Goal: Task Accomplishment & Management: Use online tool/utility

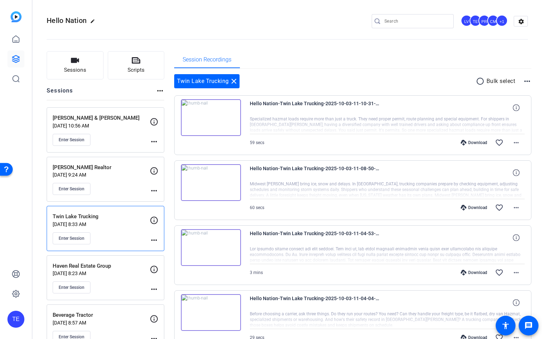
scroll to position [182, 0]
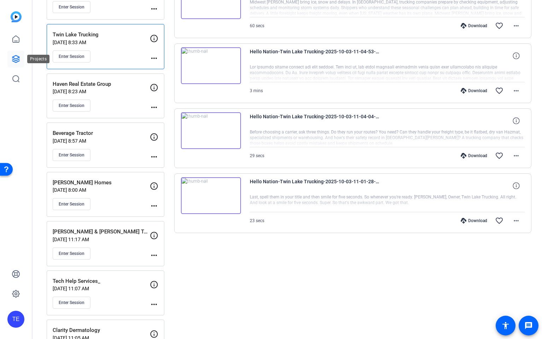
click at [16, 59] on icon at bounding box center [15, 59] width 7 height 7
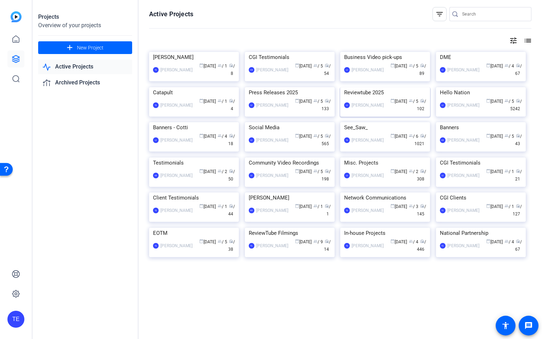
click at [371, 87] on img at bounding box center [385, 87] width 90 height 0
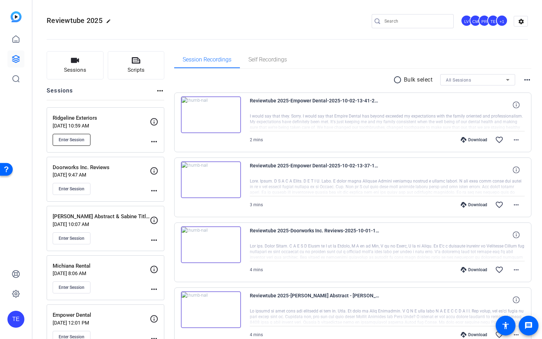
click at [77, 141] on span "Enter Session" at bounding box center [72, 140] width 26 height 6
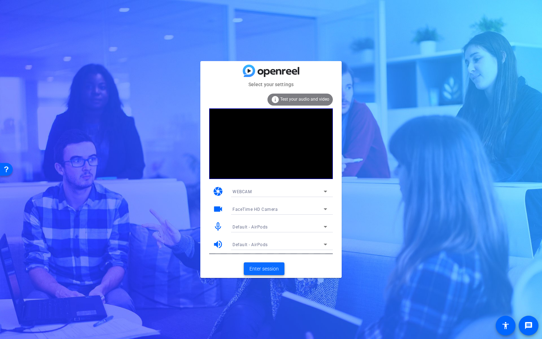
click at [264, 267] on span "Enter session" at bounding box center [264, 269] width 29 height 7
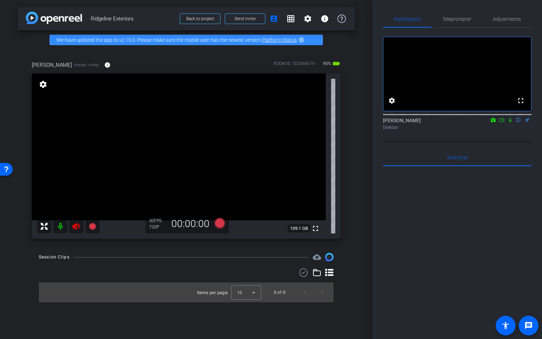
click at [80, 221] on video at bounding box center [179, 147] width 294 height 147
click at [76, 226] on div at bounding box center [80, 234] width 18 height 18
click at [74, 227] on div at bounding box center [80, 234] width 18 height 18
click at [117, 139] on video at bounding box center [179, 147] width 294 height 147
click at [74, 225] on icon at bounding box center [76, 226] width 8 height 8
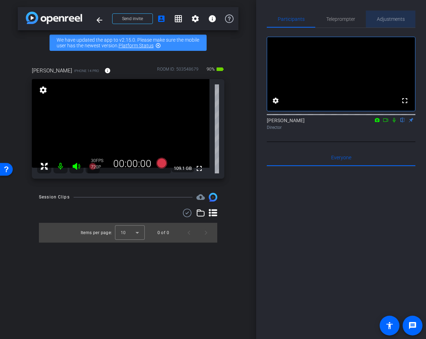
click at [392, 18] on span "Adjustments" at bounding box center [391, 19] width 28 height 5
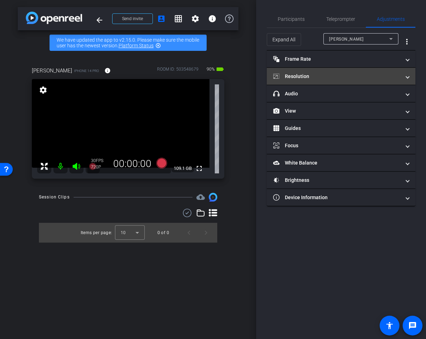
click at [330, 76] on mat-panel-title "Resolution" at bounding box center [336, 76] width 127 height 7
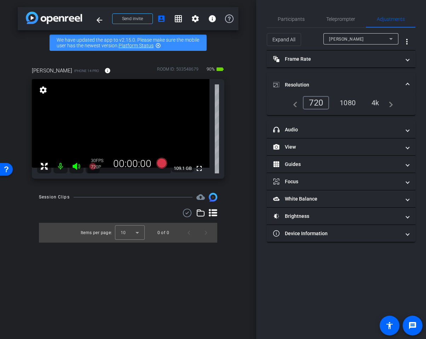
click at [350, 95] on mat-expansion-panel-header "Resolution" at bounding box center [341, 85] width 148 height 23
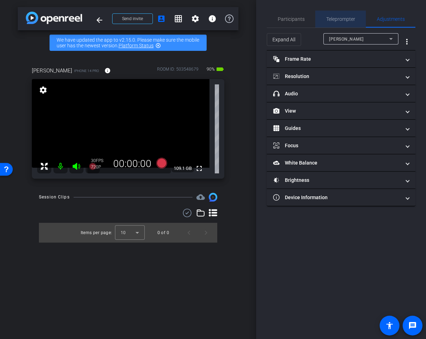
click at [325, 21] on div "Teleprompter" at bounding box center [340, 19] width 51 height 17
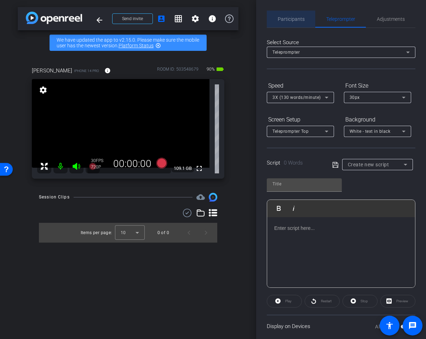
click at [276, 18] on div "Participants" at bounding box center [291, 19] width 48 height 17
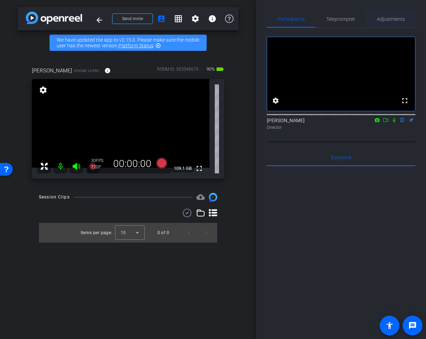
click at [388, 18] on span "Adjustments" at bounding box center [391, 19] width 28 height 5
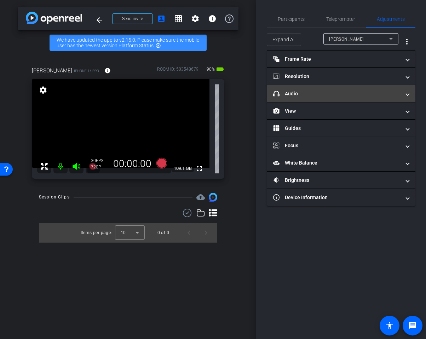
click at [321, 93] on mat-panel-title "headphone icon Audio" at bounding box center [336, 93] width 127 height 7
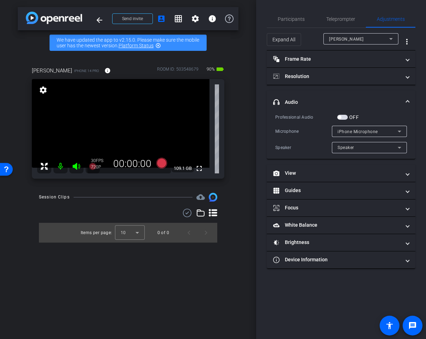
click at [340, 120] on span "button" at bounding box center [342, 117] width 11 height 5
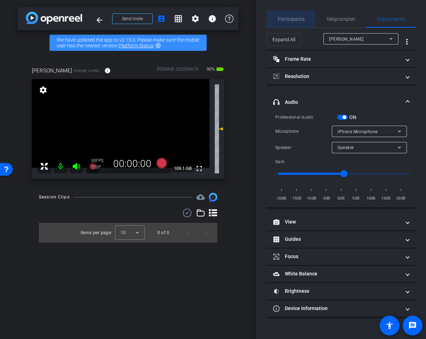
click at [296, 17] on span "Participants" at bounding box center [291, 19] width 27 height 5
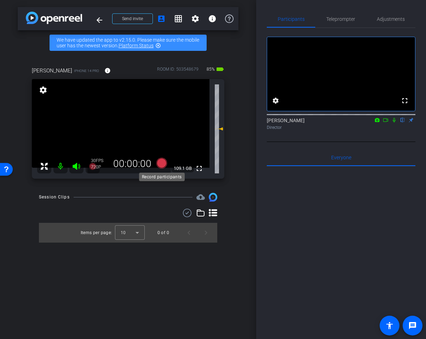
click at [160, 162] on icon at bounding box center [161, 163] width 11 height 11
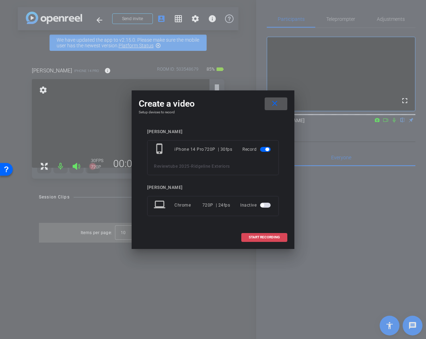
click at [260, 239] on span "START RECORDING" at bounding box center [264, 238] width 31 height 4
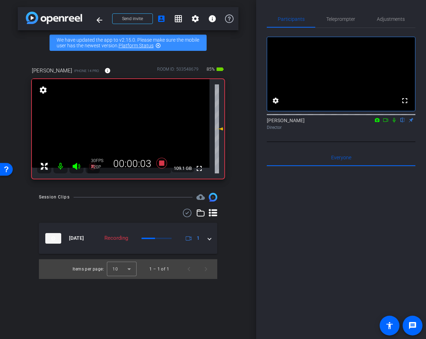
click at [75, 167] on icon at bounding box center [75, 166] width 7 height 7
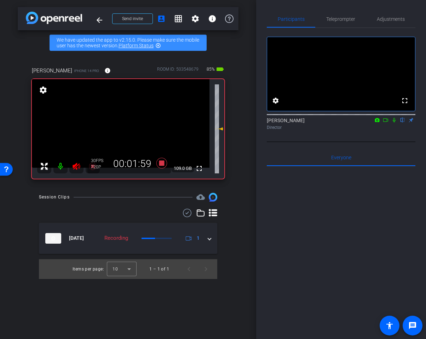
click at [75, 167] on icon at bounding box center [75, 166] width 7 height 7
click at [75, 167] on div at bounding box center [68, 166] width 63 height 14
click at [75, 167] on icon at bounding box center [75, 166] width 7 height 7
click at [74, 167] on icon at bounding box center [75, 166] width 7 height 7
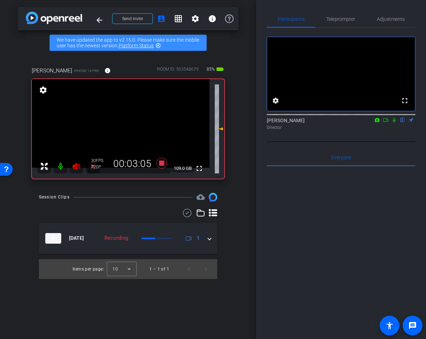
click at [74, 167] on icon at bounding box center [75, 166] width 7 height 7
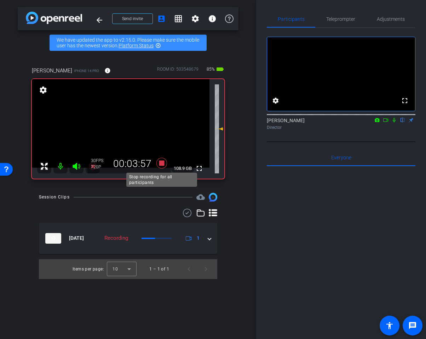
click at [160, 165] on icon at bounding box center [161, 163] width 11 height 11
